Goal: Obtain resource: Download file/media

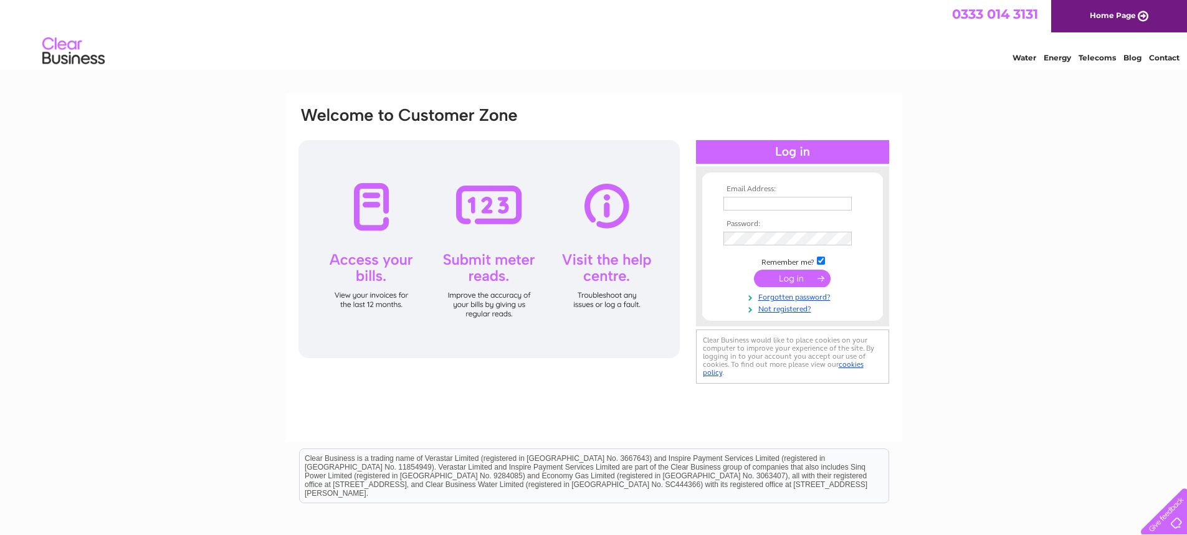
type input "tufcuts@gmail.com"
click at [799, 275] on input "submit" at bounding box center [792, 278] width 77 height 17
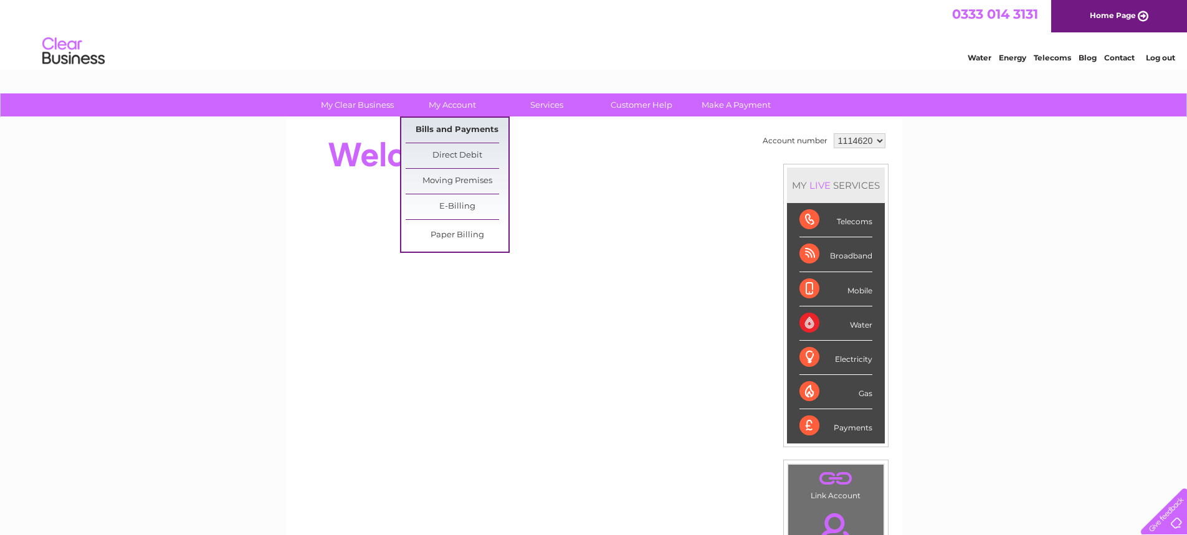
click at [464, 130] on link "Bills and Payments" at bounding box center [457, 130] width 103 height 25
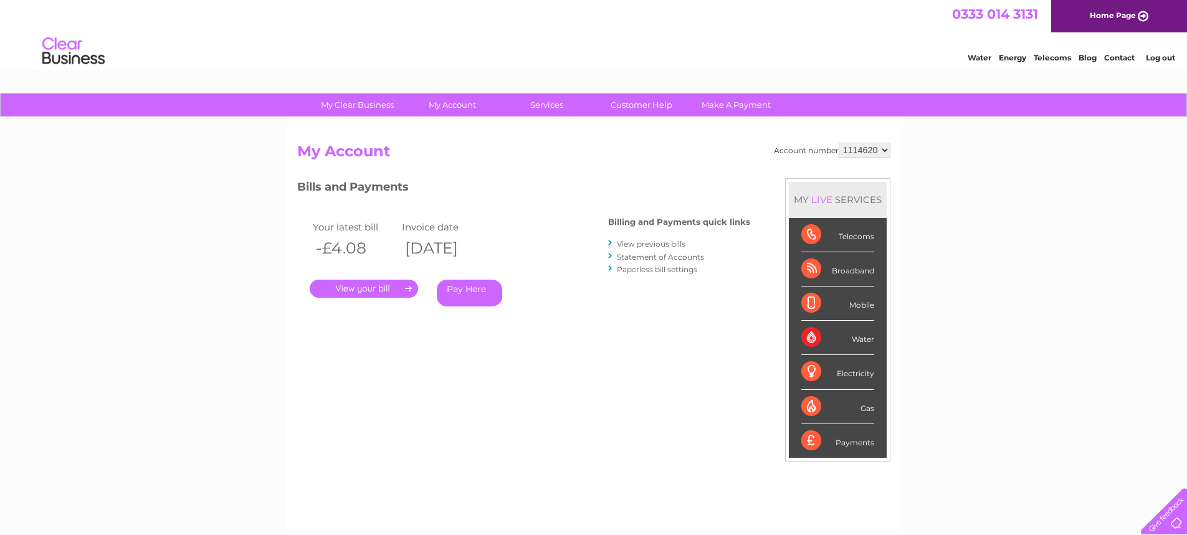
click at [669, 242] on link "View previous bills" at bounding box center [651, 243] width 69 height 9
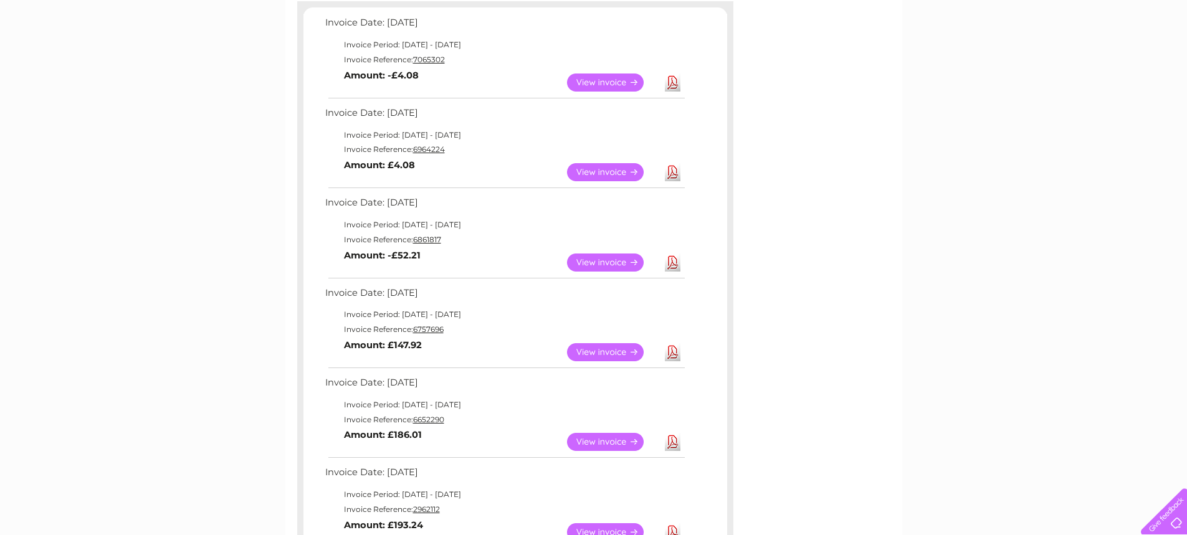
scroll to position [249, 0]
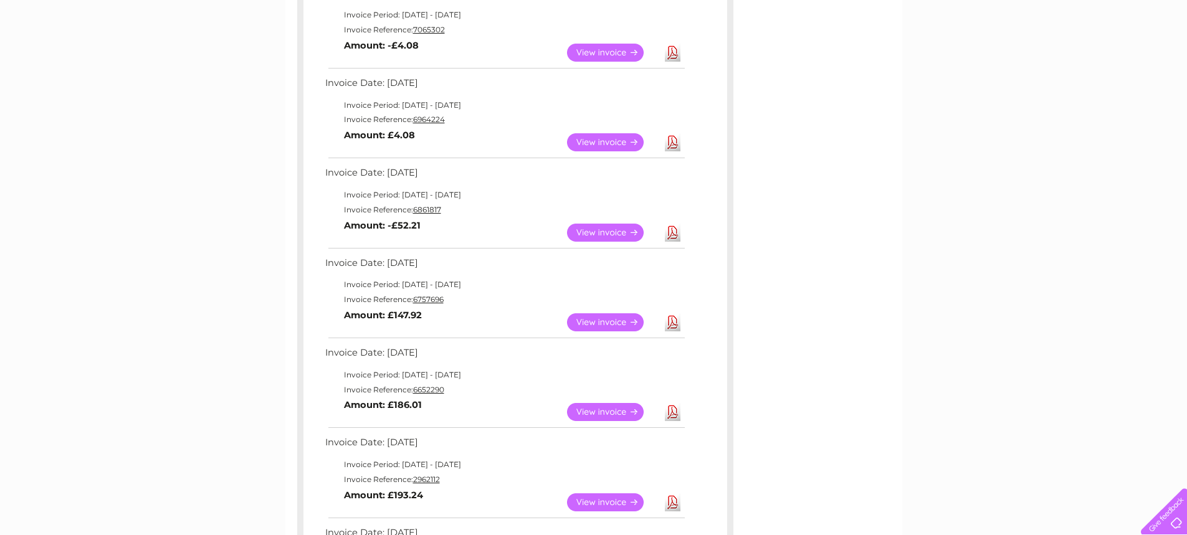
click at [613, 321] on link "View" at bounding box center [613, 322] width 92 height 18
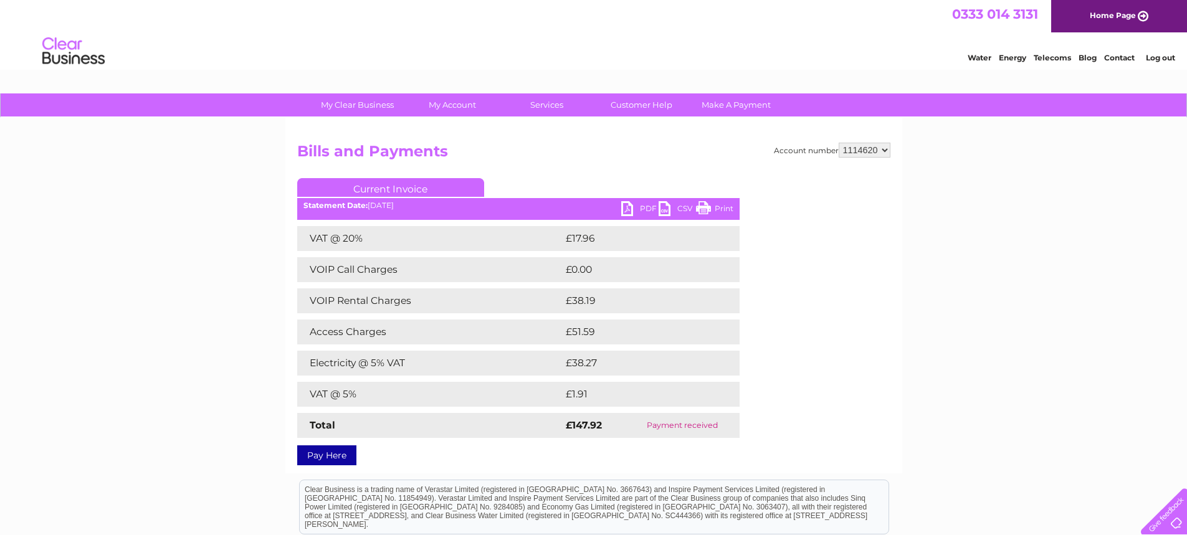
click at [646, 208] on link "PDF" at bounding box center [639, 210] width 37 height 18
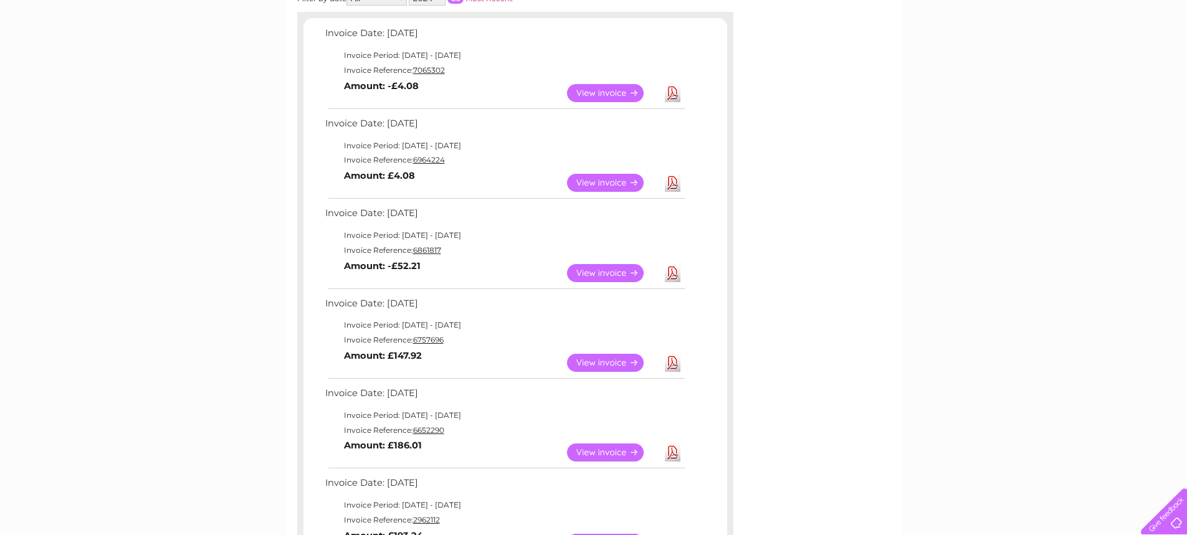
scroll to position [187, 0]
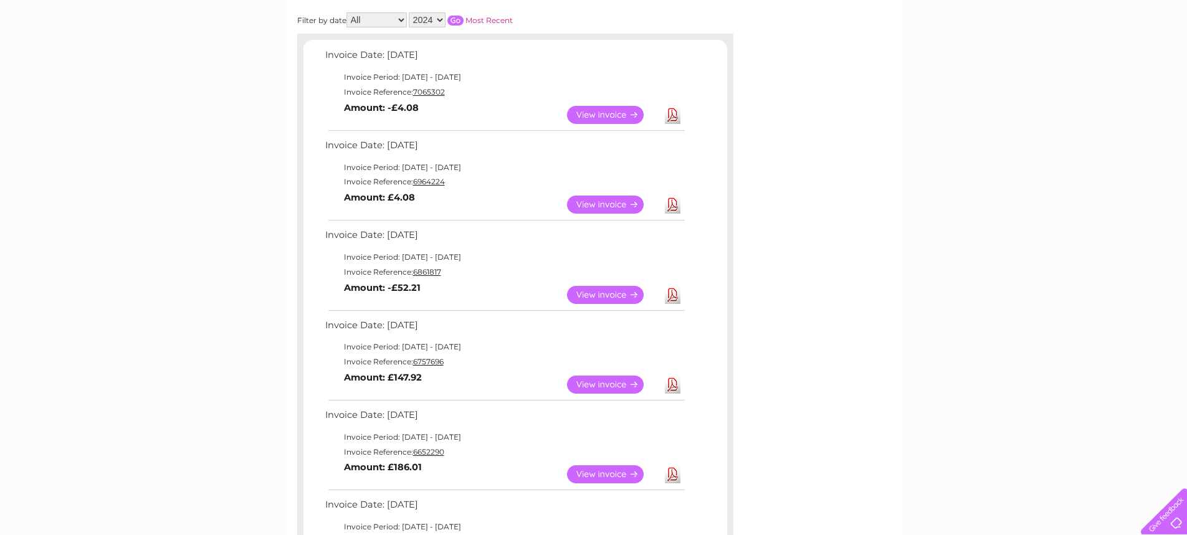
click at [612, 299] on link "View" at bounding box center [613, 295] width 92 height 18
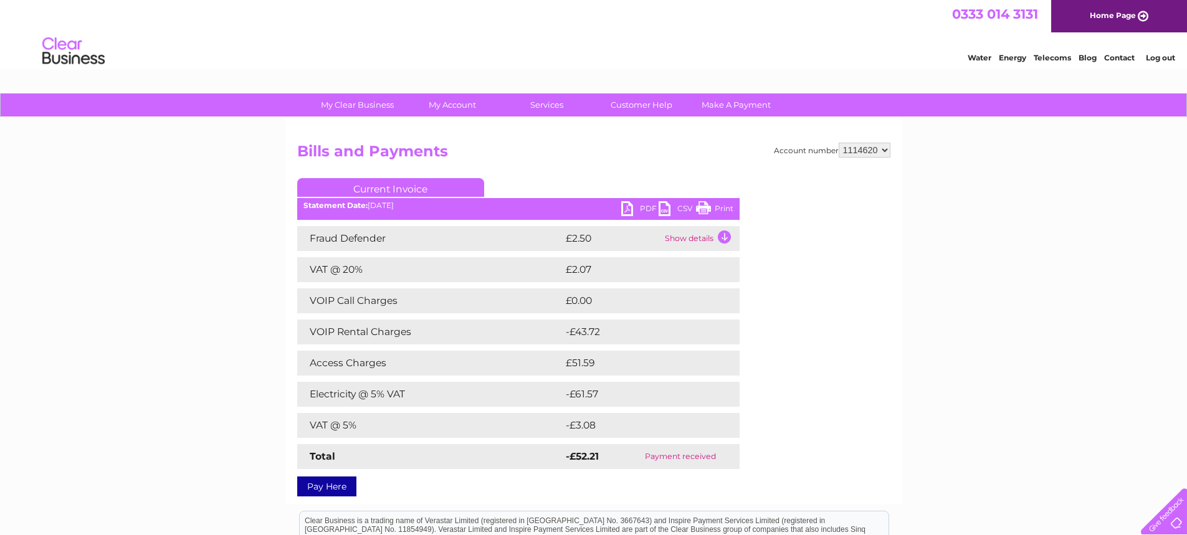
click at [644, 210] on link "PDF" at bounding box center [639, 210] width 37 height 18
